Goal: Task Accomplishment & Management: Use online tool/utility

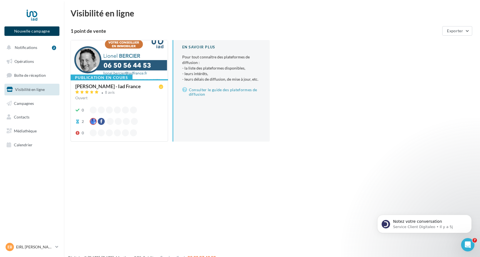
click at [33, 31] on button "Nouvelle campagne" at bounding box center [31, 30] width 55 height 9
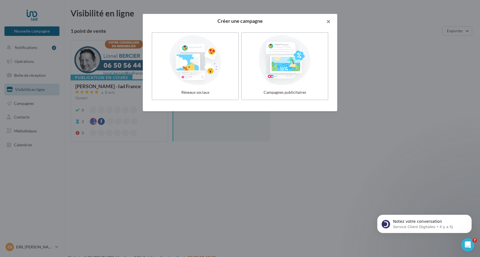
click at [329, 19] on button "button" at bounding box center [326, 22] width 22 height 17
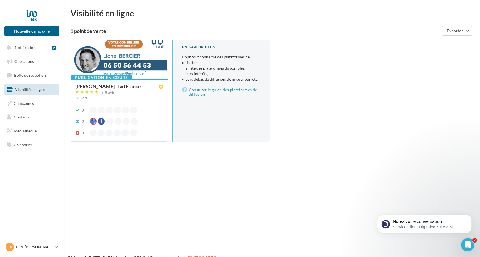
scroll to position [9, 0]
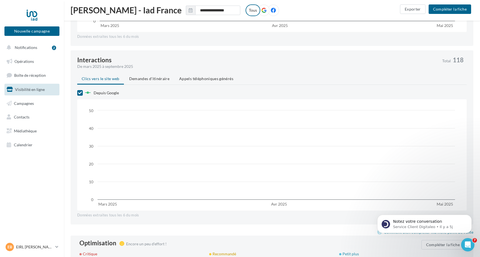
scroll to position [442, 0]
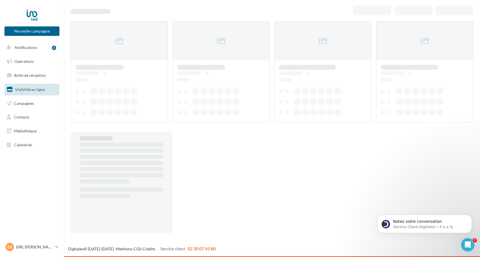
scroll to position [9, 0]
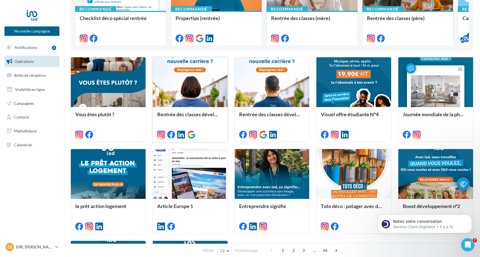
scroll to position [114, 0]
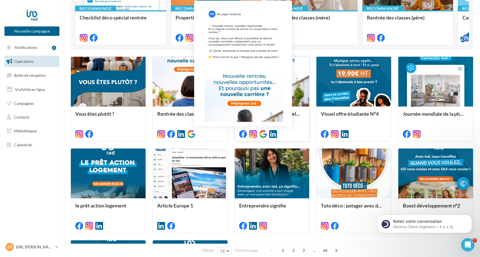
click at [243, 133] on icon at bounding box center [243, 134] width 8 height 8
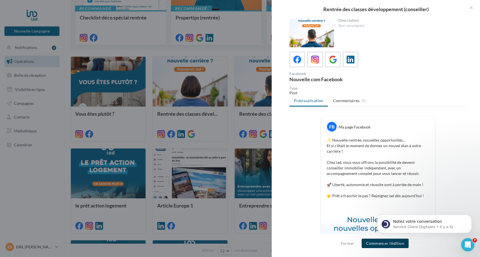
click at [386, 243] on button "Commencer l'édition" at bounding box center [385, 242] width 47 height 9
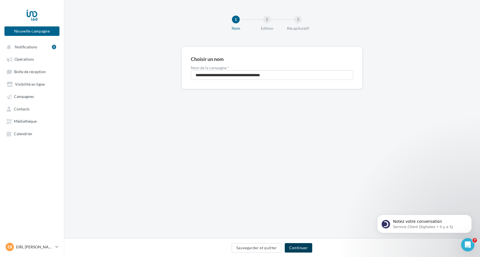
click at [306, 246] on button "Continuer" at bounding box center [299, 247] width 28 height 9
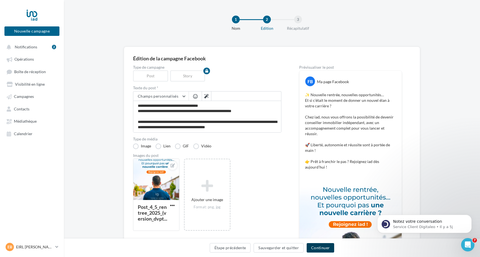
click at [320, 247] on button "Continuer" at bounding box center [321, 247] width 28 height 9
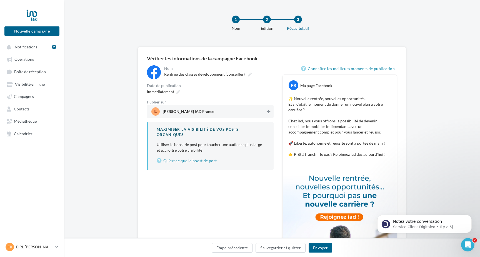
click at [270, 111] on icon at bounding box center [268, 112] width 3 height 4
click at [319, 248] on button "Envoyer" at bounding box center [321, 247] width 24 height 9
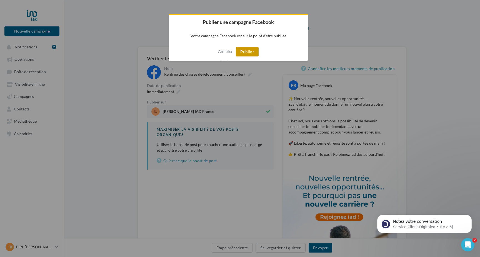
click at [244, 49] on button "Publier" at bounding box center [247, 51] width 23 height 9
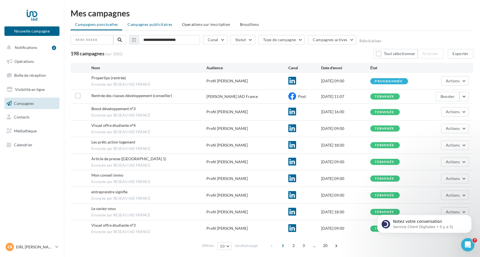
click at [137, 23] on span "Campagnes publicitaires" at bounding box center [150, 24] width 45 height 5
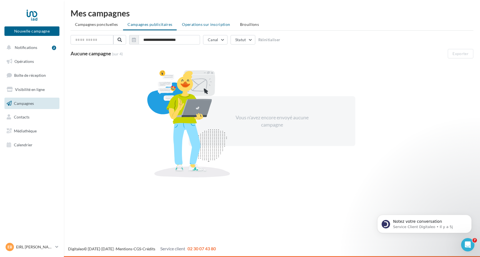
click at [185, 24] on span "Operations sur inscription" at bounding box center [206, 24] width 48 height 5
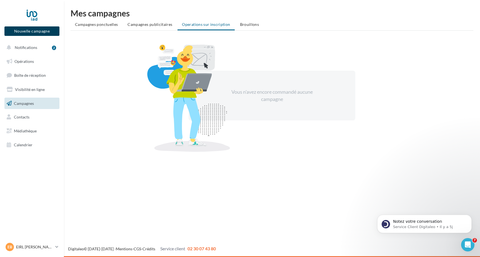
click at [37, 31] on button "Nouvelle campagne" at bounding box center [31, 30] width 55 height 9
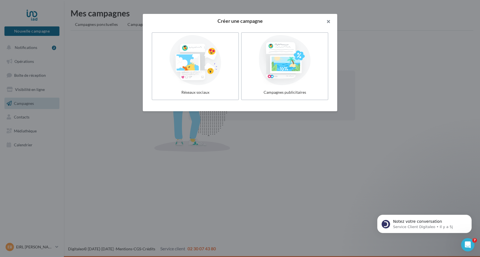
click at [329, 21] on button "button" at bounding box center [326, 22] width 22 height 17
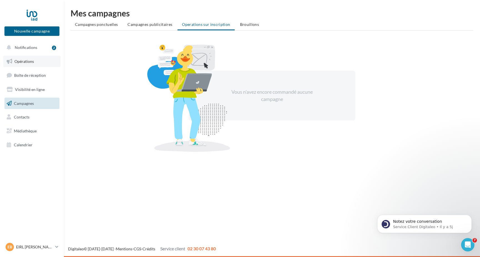
click at [19, 61] on span "Opérations" at bounding box center [23, 61] width 19 height 5
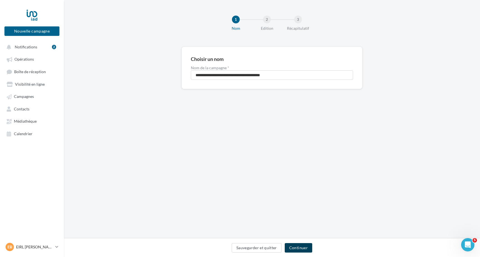
click at [296, 247] on button "Continuer" at bounding box center [299, 247] width 28 height 9
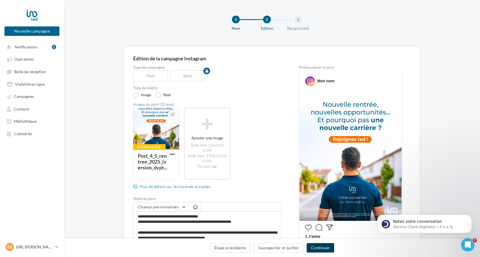
click at [316, 247] on button "Continuer" at bounding box center [321, 247] width 28 height 9
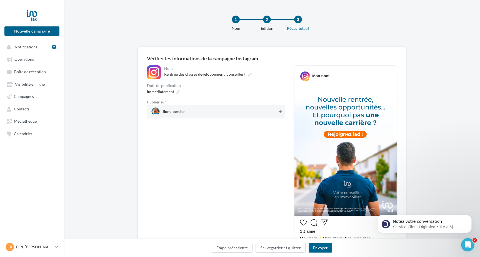
click at [280, 112] on icon at bounding box center [280, 112] width 3 height 4
click at [319, 247] on button "Envoyer" at bounding box center [321, 247] width 24 height 9
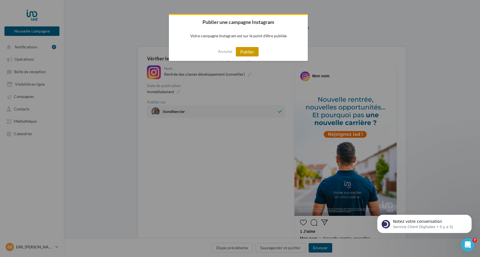
click at [246, 52] on button "Publier" at bounding box center [247, 51] width 23 height 9
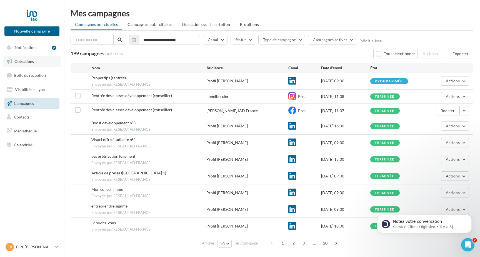
click at [30, 59] on span "Opérations" at bounding box center [23, 61] width 19 height 5
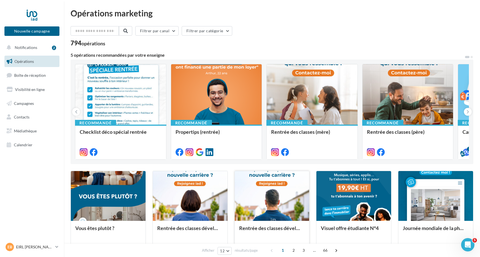
click at [272, 197] on div at bounding box center [272, 196] width 75 height 50
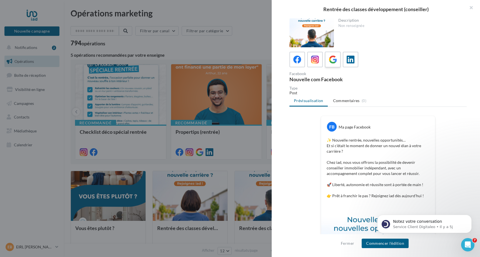
click at [332, 61] on icon at bounding box center [333, 60] width 8 height 8
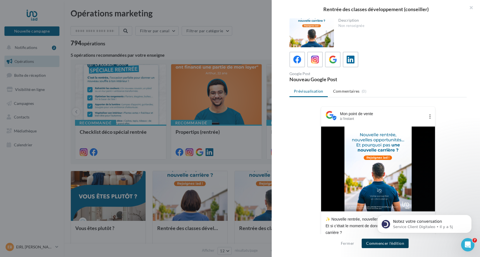
click at [381, 244] on button "Commencer l'édition" at bounding box center [385, 242] width 47 height 9
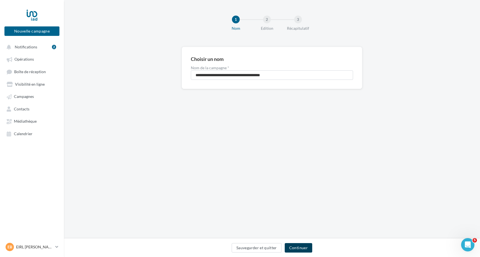
click at [302, 247] on button "Continuer" at bounding box center [299, 247] width 28 height 9
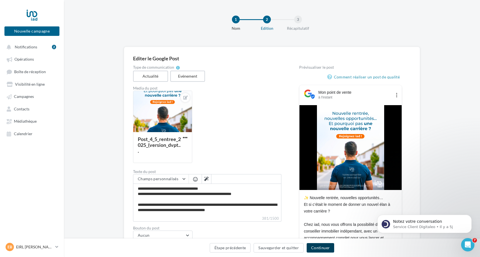
click at [320, 247] on button "Continuer" at bounding box center [321, 247] width 28 height 9
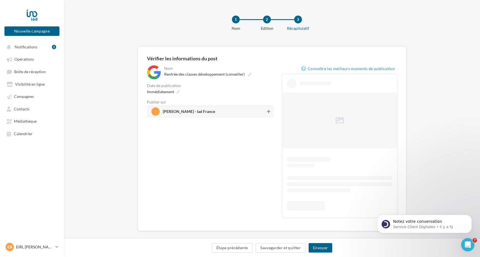
click at [269, 111] on icon at bounding box center [268, 112] width 3 height 4
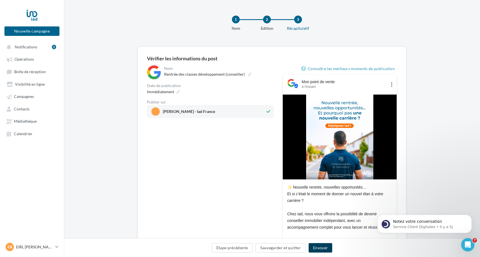
click at [320, 247] on button "Envoyer" at bounding box center [321, 247] width 24 height 9
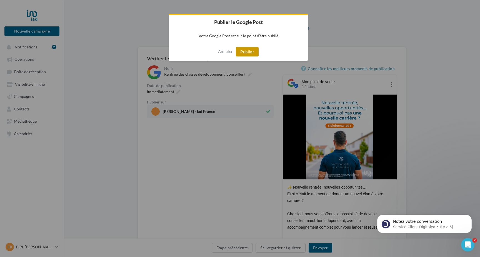
click at [250, 51] on button "Publier" at bounding box center [247, 51] width 23 height 9
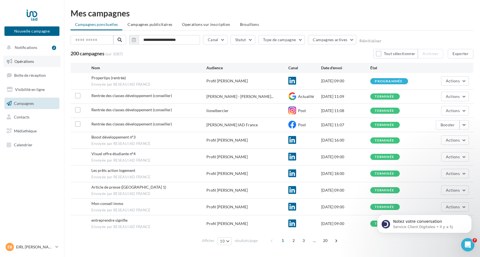
click at [28, 61] on span "Opérations" at bounding box center [23, 61] width 19 height 5
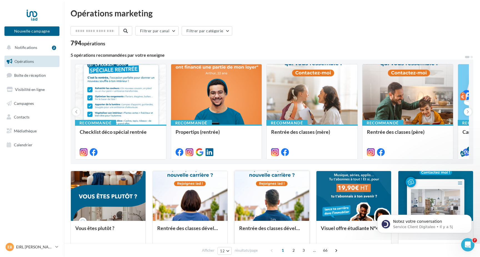
click at [274, 193] on div at bounding box center [272, 196] width 75 height 50
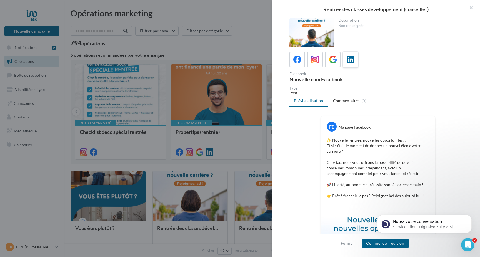
click at [350, 59] on icon at bounding box center [351, 60] width 8 height 8
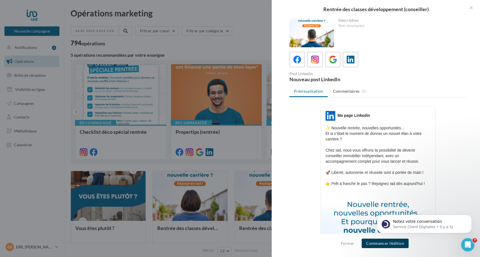
click at [375, 243] on button "Commencer l'édition" at bounding box center [385, 242] width 47 height 9
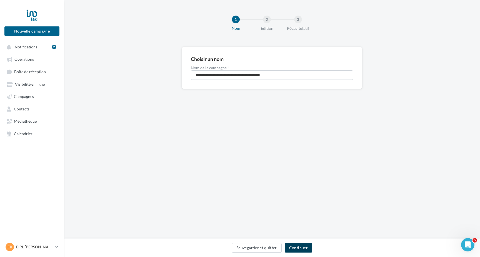
click at [300, 247] on button "Continuer" at bounding box center [299, 247] width 28 height 9
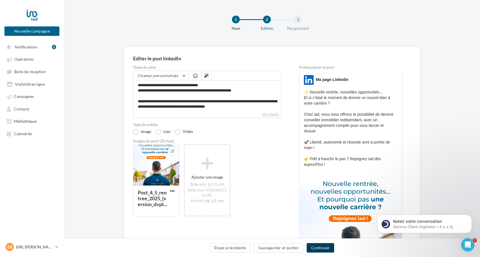
click at [320, 246] on button "Continuer" at bounding box center [321, 247] width 28 height 9
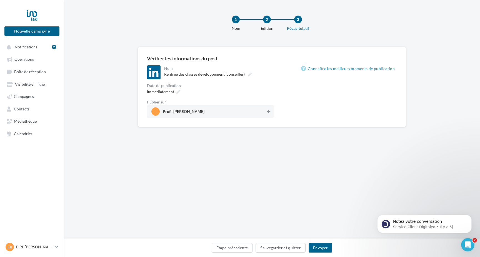
click at [270, 112] on icon at bounding box center [268, 112] width 3 height 4
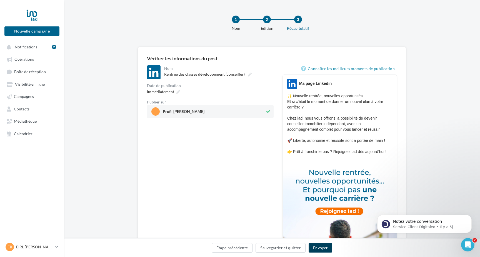
click at [318, 246] on button "Envoyer" at bounding box center [321, 247] width 24 height 9
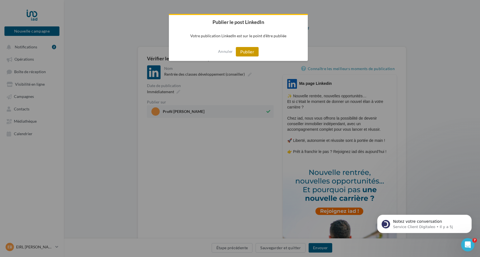
click at [247, 51] on button "Publier" at bounding box center [247, 51] width 23 height 9
